Goal: Information Seeking & Learning: Learn about a topic

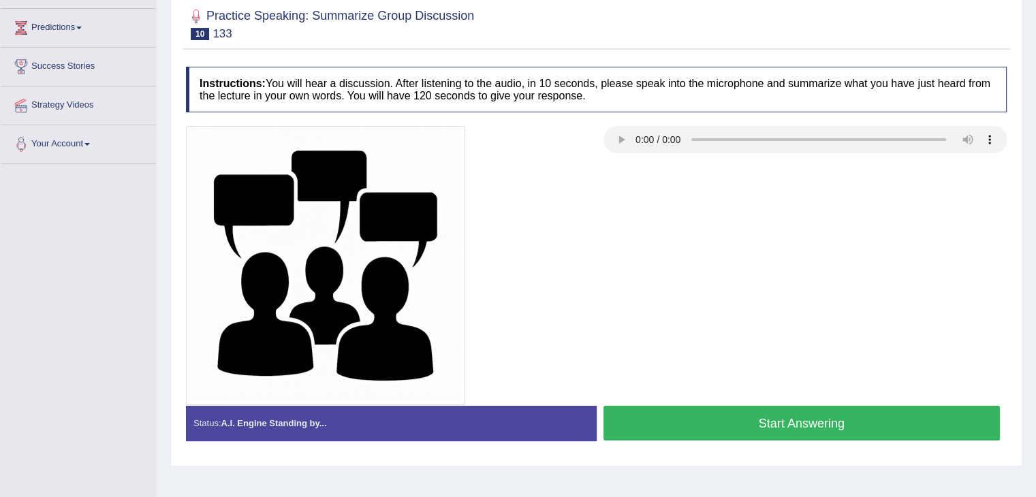
scroll to position [218, 0]
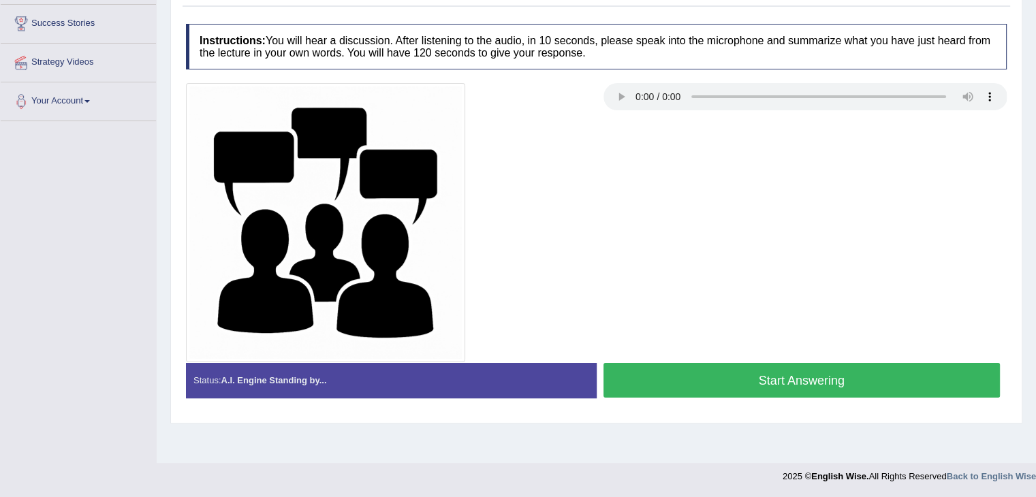
click at [812, 382] on button "Start Answering" at bounding box center [801, 380] width 397 height 35
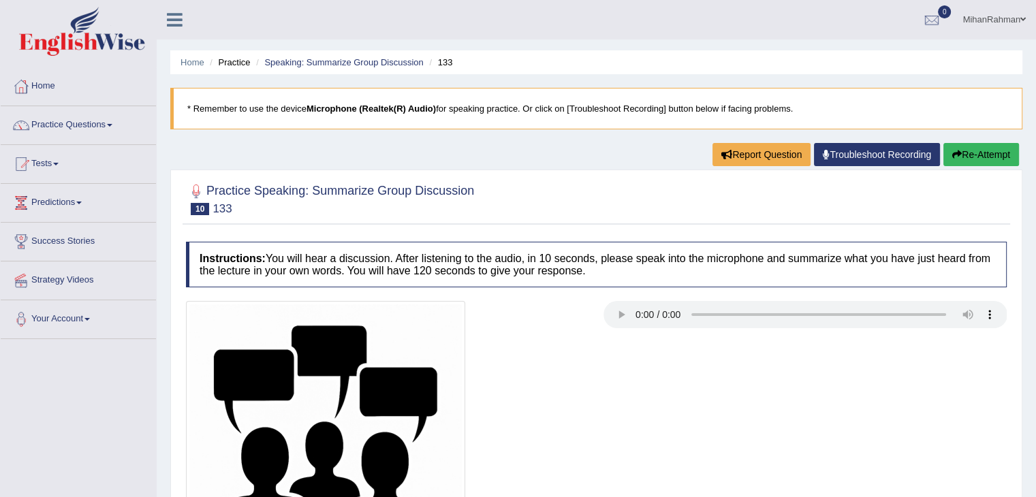
scroll to position [218, 0]
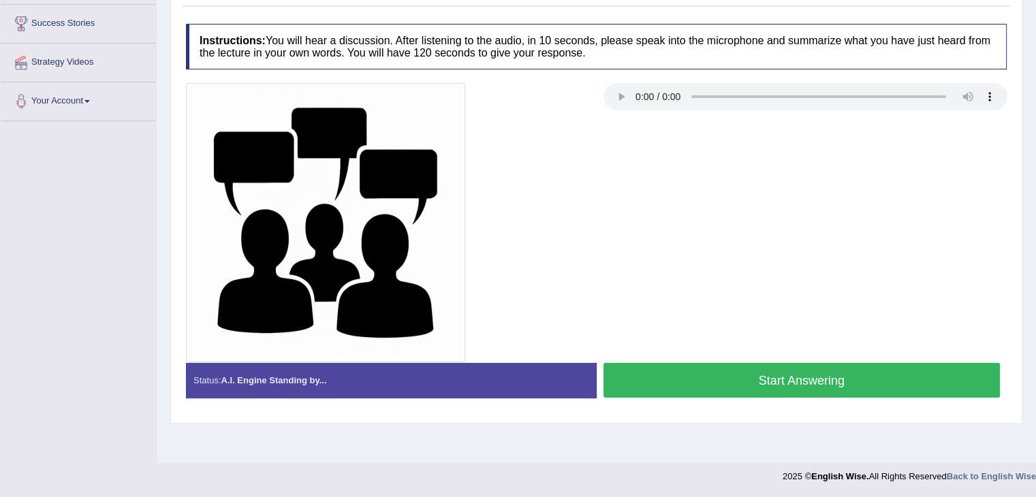
click at [717, 374] on button "Start Answering" at bounding box center [801, 380] width 397 height 35
click at [840, 389] on button "Start Answering" at bounding box center [801, 380] width 397 height 35
click at [817, 368] on button "Start Answering" at bounding box center [801, 380] width 397 height 35
click at [720, 377] on button "Start Answering" at bounding box center [801, 380] width 397 height 35
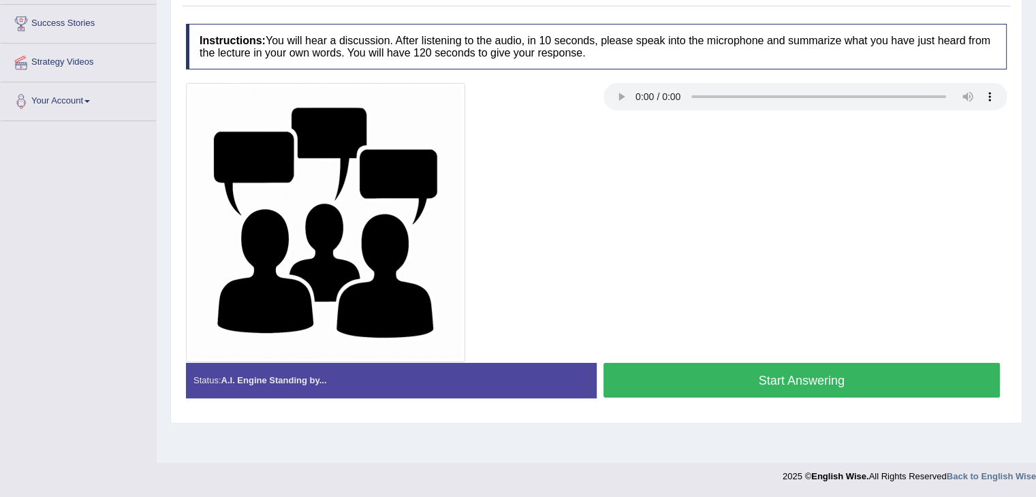
click at [734, 394] on button "Start Answering" at bounding box center [801, 380] width 397 height 35
click at [712, 385] on button "Start Answering" at bounding box center [801, 380] width 397 height 35
click at [712, 364] on button "Start Answering" at bounding box center [801, 380] width 397 height 35
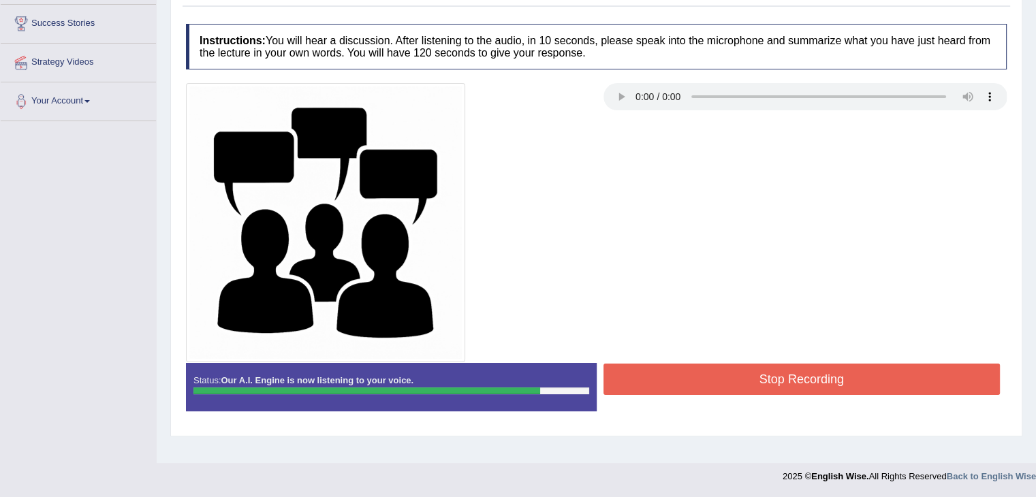
click at [713, 366] on button "Stop Recording" at bounding box center [801, 379] width 397 height 31
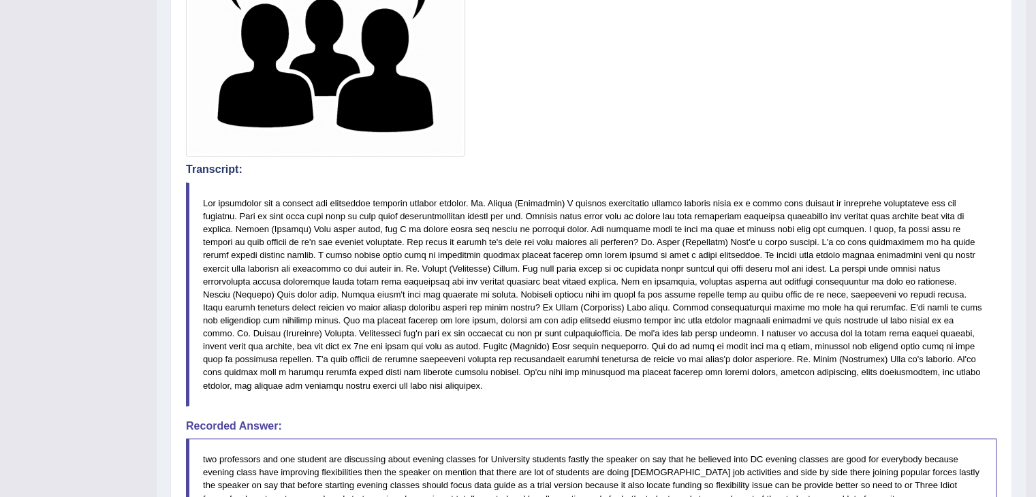
scroll to position [134, 0]
